Goal: Task Accomplishment & Management: Manage account settings

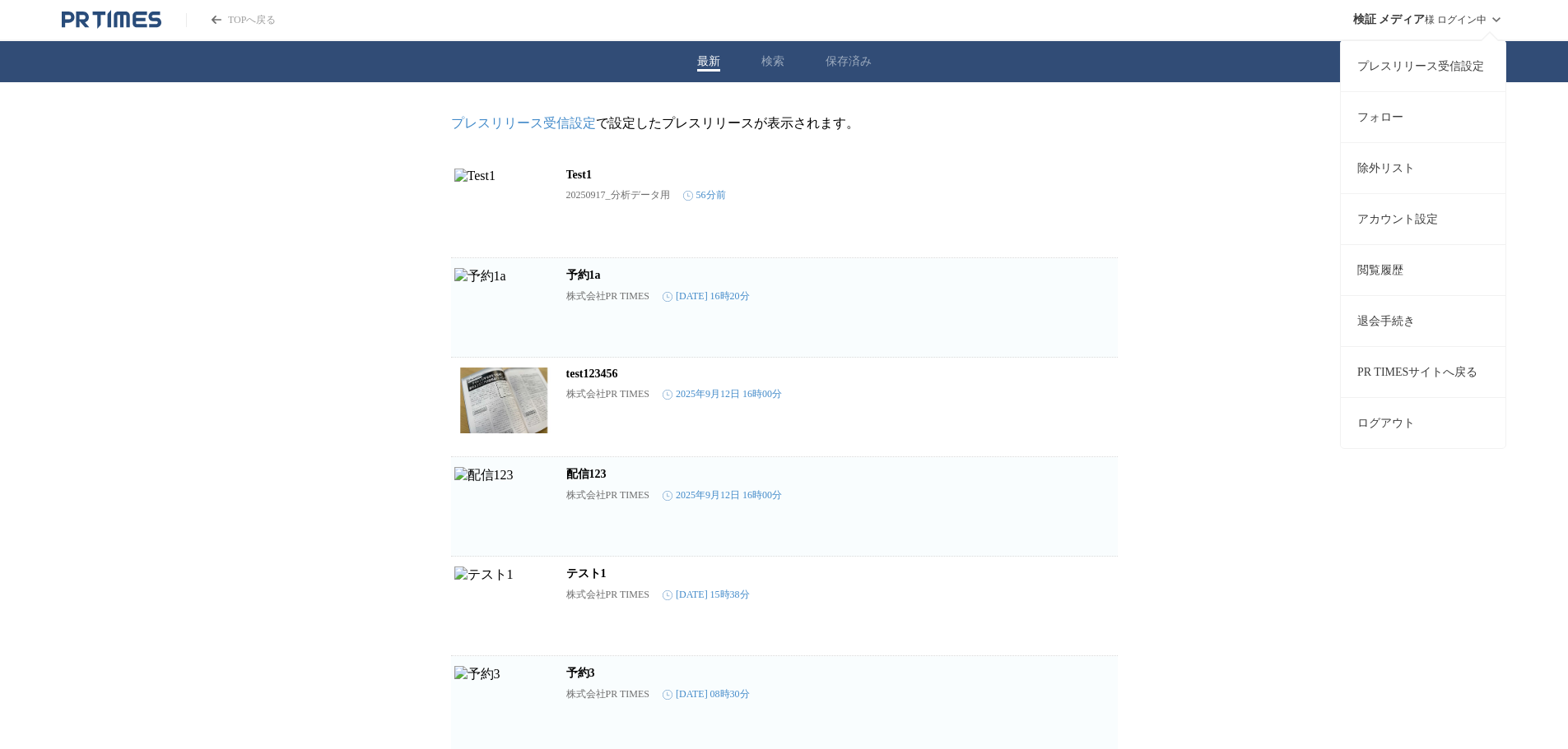
click at [1389, 276] on link "閲覧履歴" at bounding box center [1422, 269] width 164 height 51
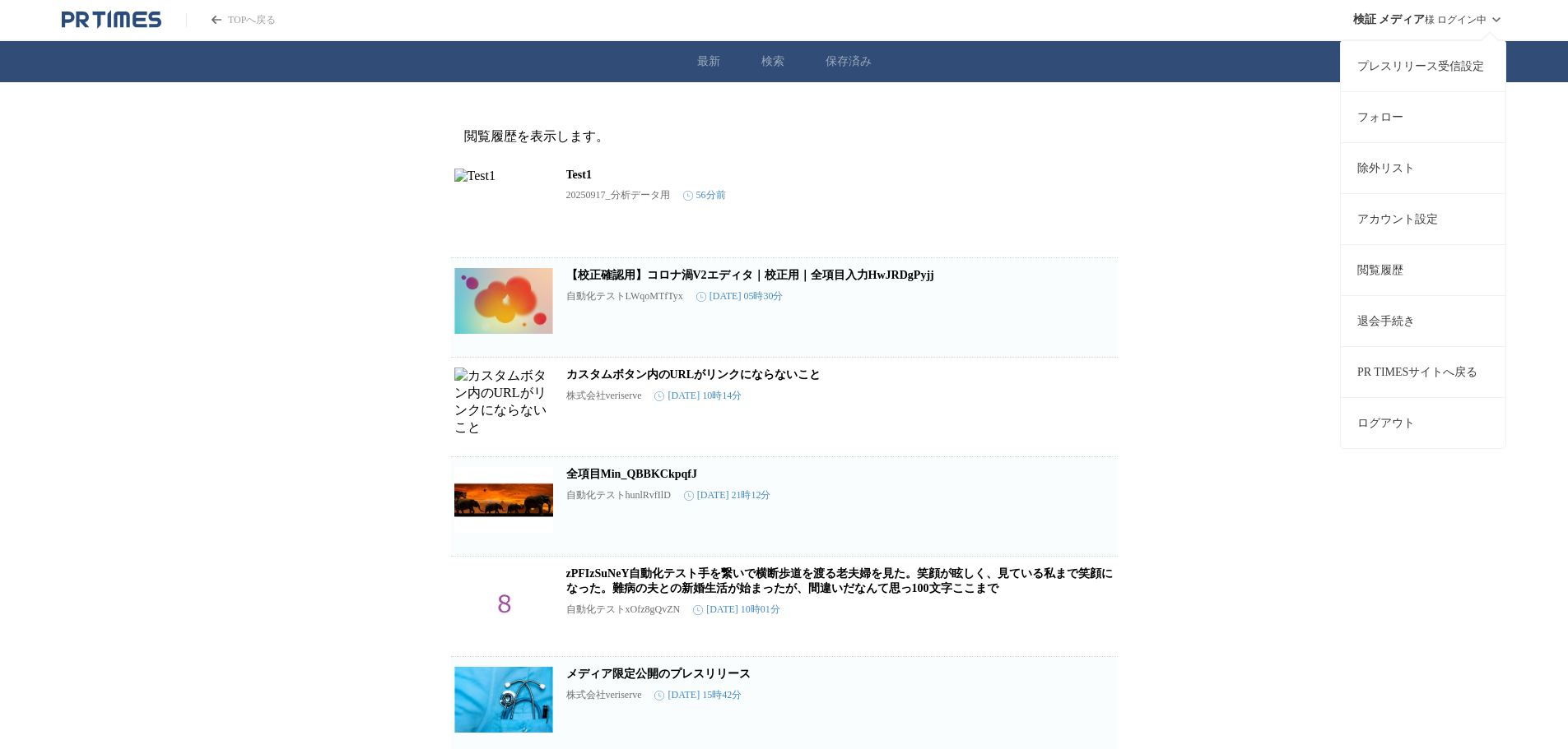
click at [1470, 21] on div "検証 メディア 様 ログイン中 プレスリリース受信設定 フォロー 除外リスト アカウント設定 閲覧履歴 退会手続き PR TIMESサイトへ戻る ログアウト" at bounding box center [1430, 19] width 154 height 40
click at [1398, 367] on link "PR TIMESサイトへ戻る" at bounding box center [1422, 371] width 164 height 51
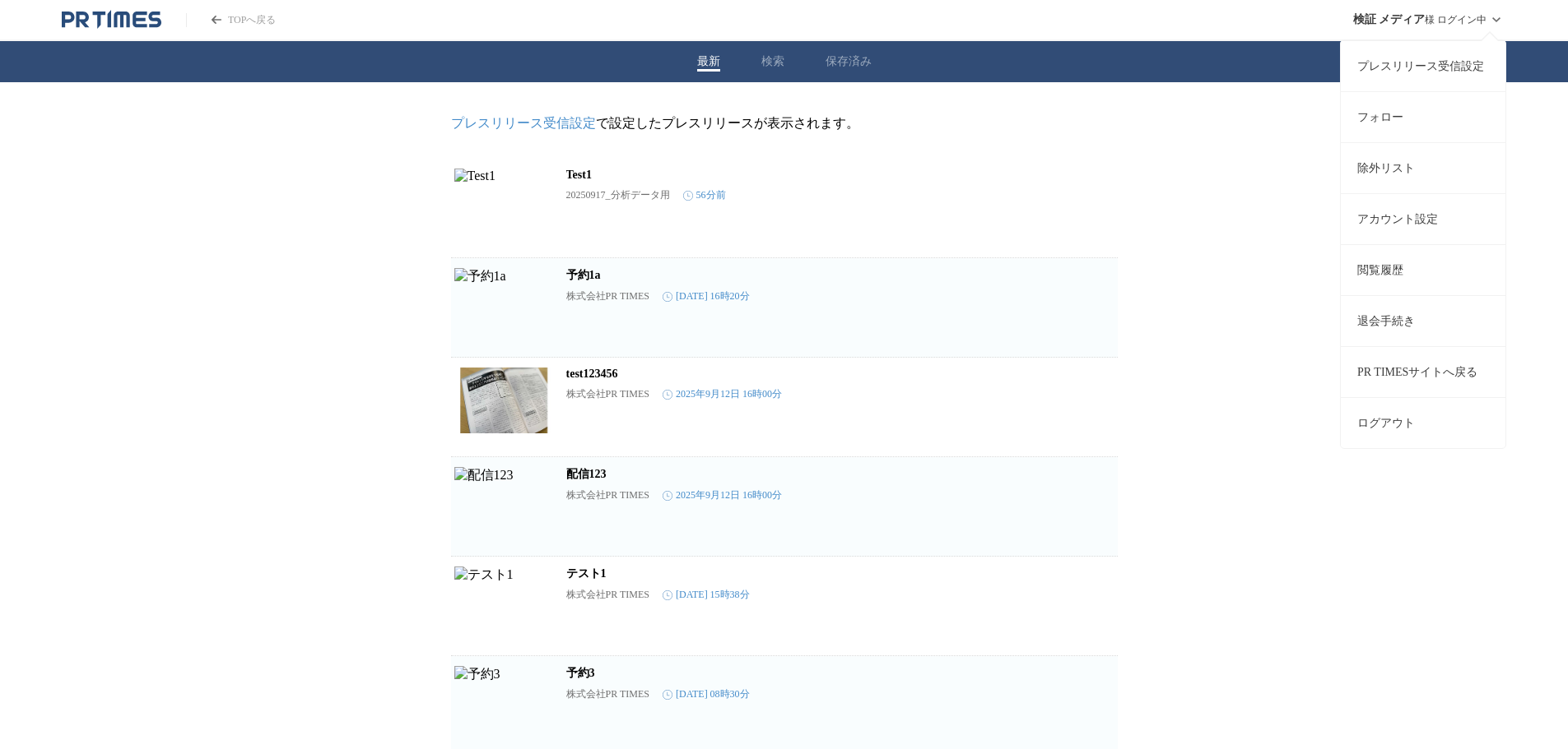
click at [1482, 21] on div "検証 メディア 様 ログイン中 プレスリリース受信設定 フォロー 除外リスト アカウント設定 閲覧履歴 退会手続き PR TIMESサイトへ戻る ログアウト" at bounding box center [1430, 19] width 154 height 40
click at [1394, 423] on button "ログアウト" at bounding box center [1422, 423] width 164 height 51
